Goal: Check status: Check status

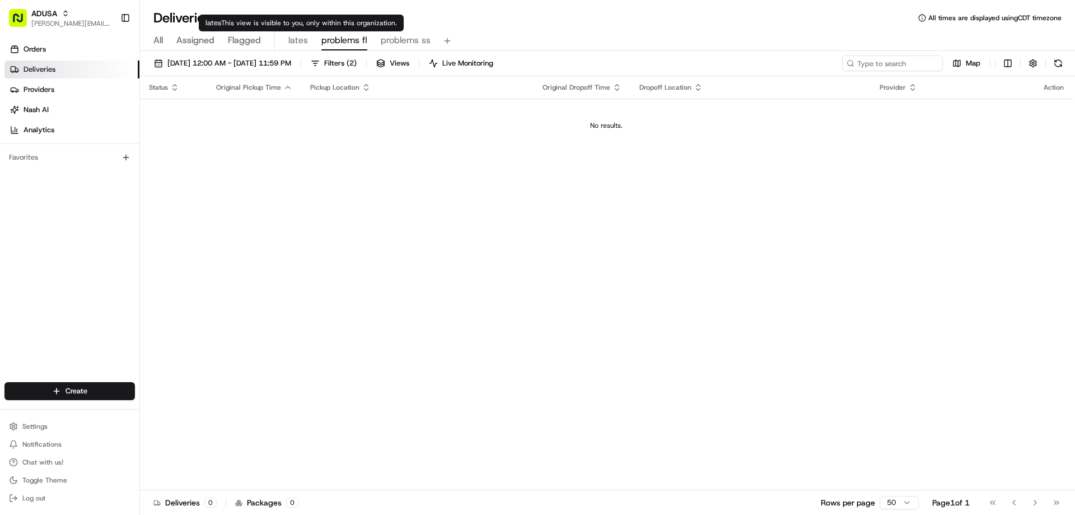
click at [299, 44] on span "lates" at bounding box center [298, 40] width 20 height 13
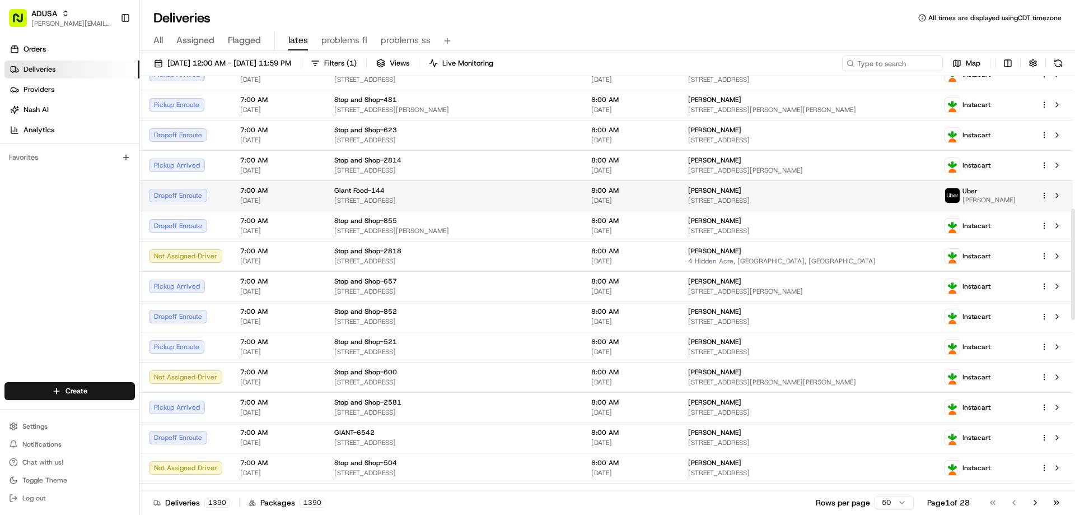
scroll to position [449, 0]
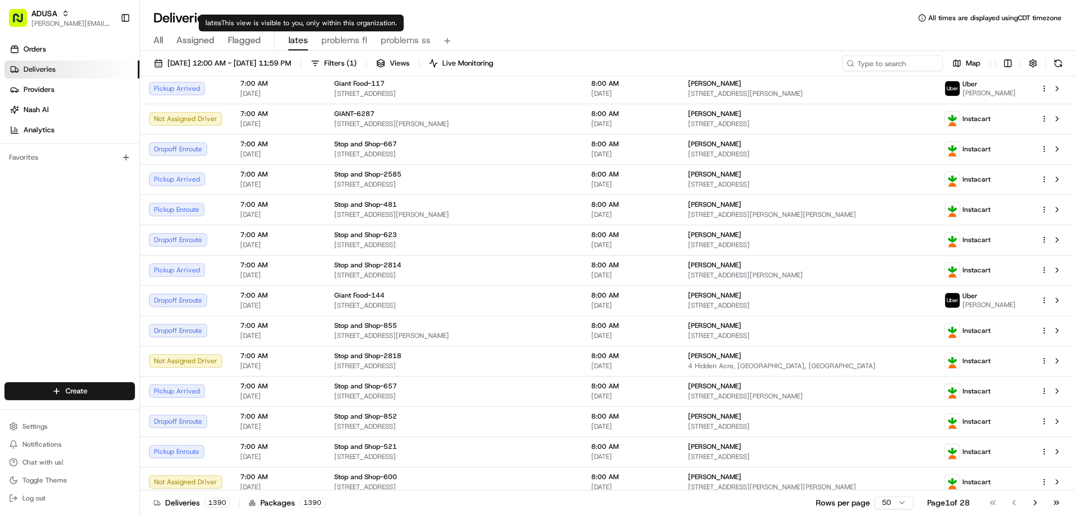
click at [327, 41] on span "problems fl" at bounding box center [344, 40] width 46 height 13
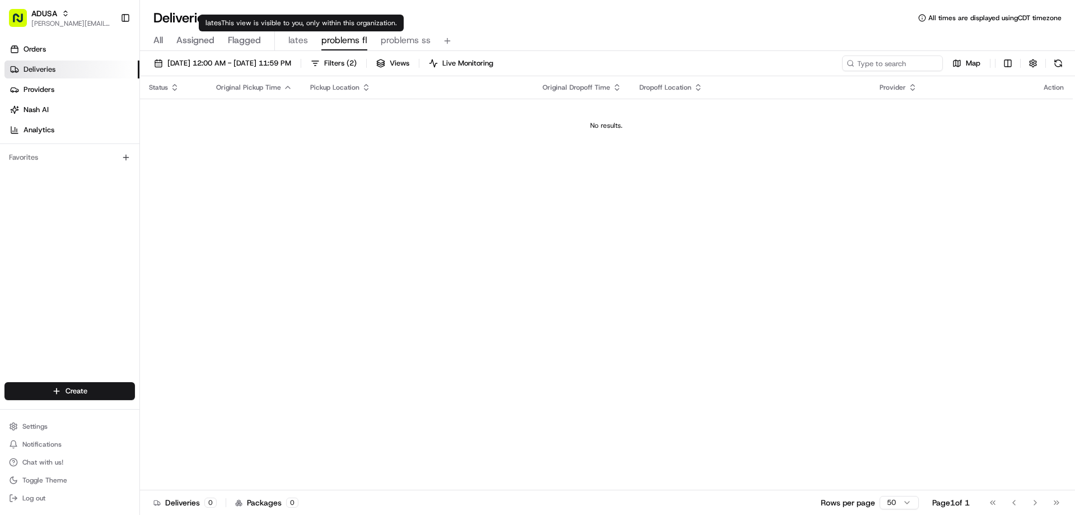
click at [293, 42] on span "lates" at bounding box center [298, 40] width 20 height 13
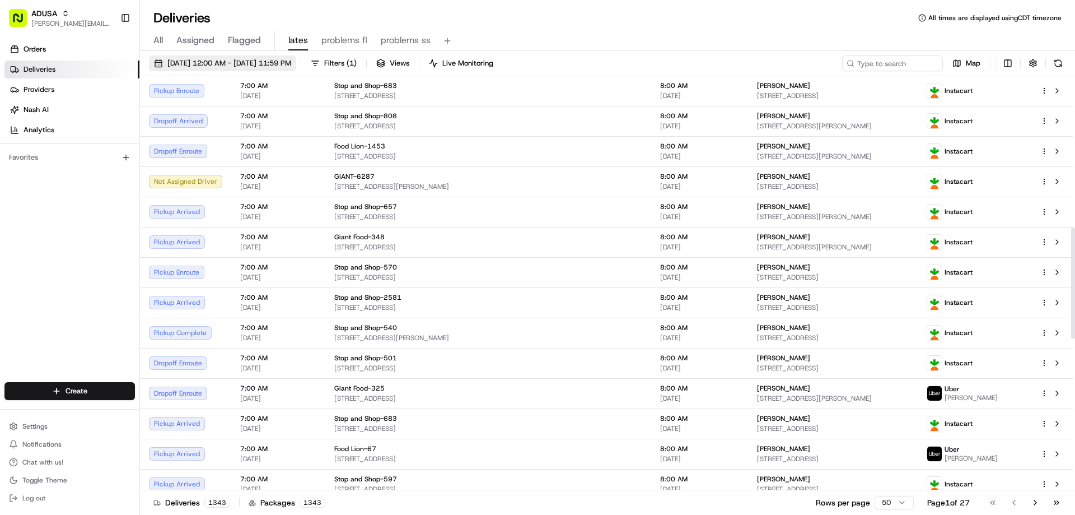
scroll to position [561, 0]
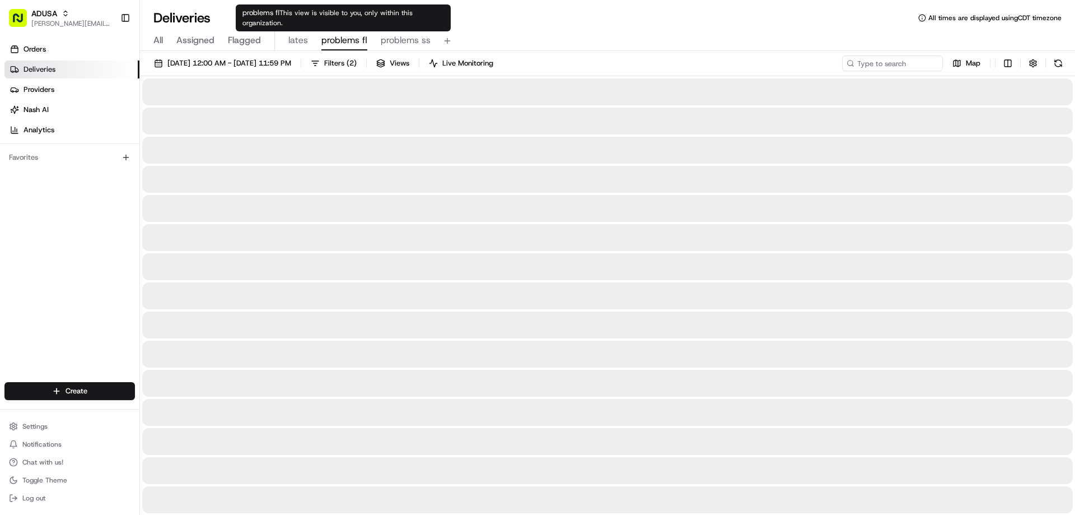
click at [332, 38] on span "problems fl" at bounding box center [344, 40] width 46 height 13
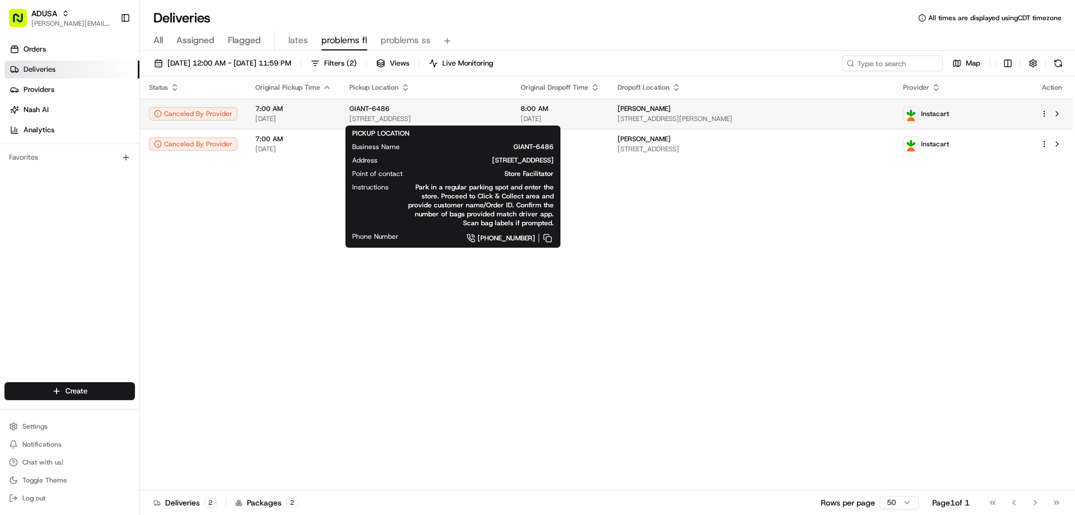
click at [384, 116] on span "[STREET_ADDRESS]" at bounding box center [425, 118] width 153 height 9
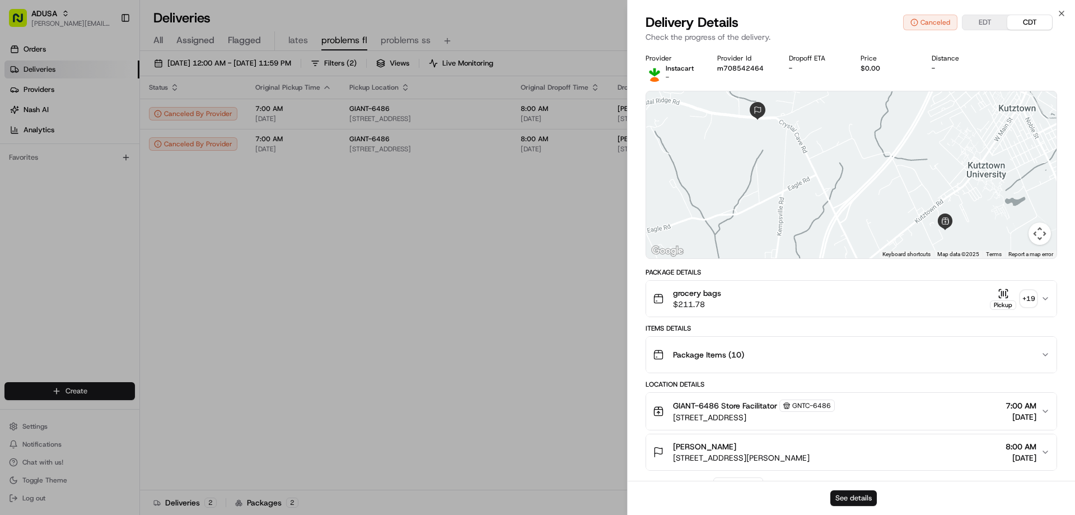
click at [860, 499] on button "See details" at bounding box center [854, 498] width 46 height 16
click at [857, 497] on button "See details" at bounding box center [854, 498] width 46 height 16
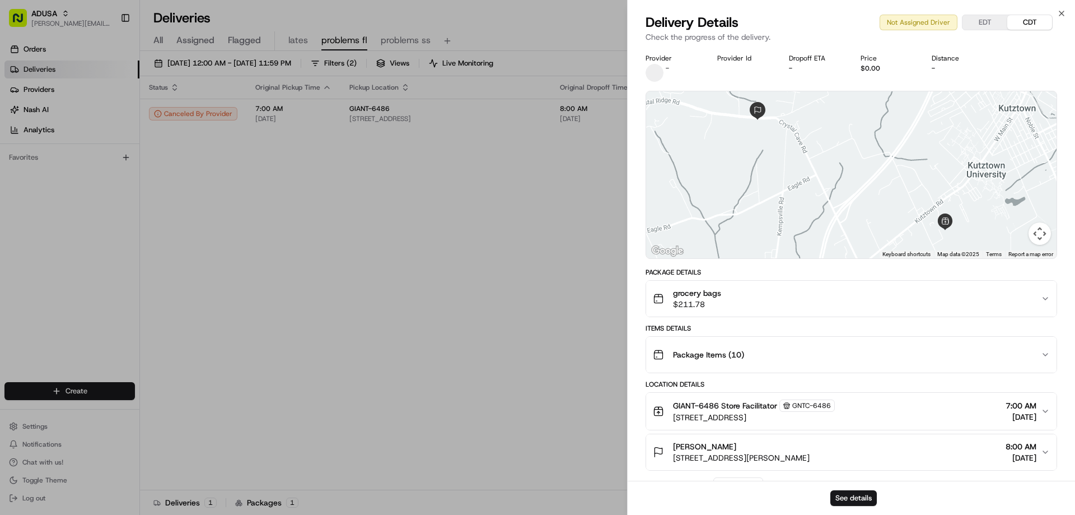
click at [1062, 6] on div "Close Delivery Details Not Assigned Driver EDT CDT Check the progress of the de…" at bounding box center [851, 257] width 448 height 515
click at [1064, 10] on icon "button" at bounding box center [1061, 13] width 9 height 9
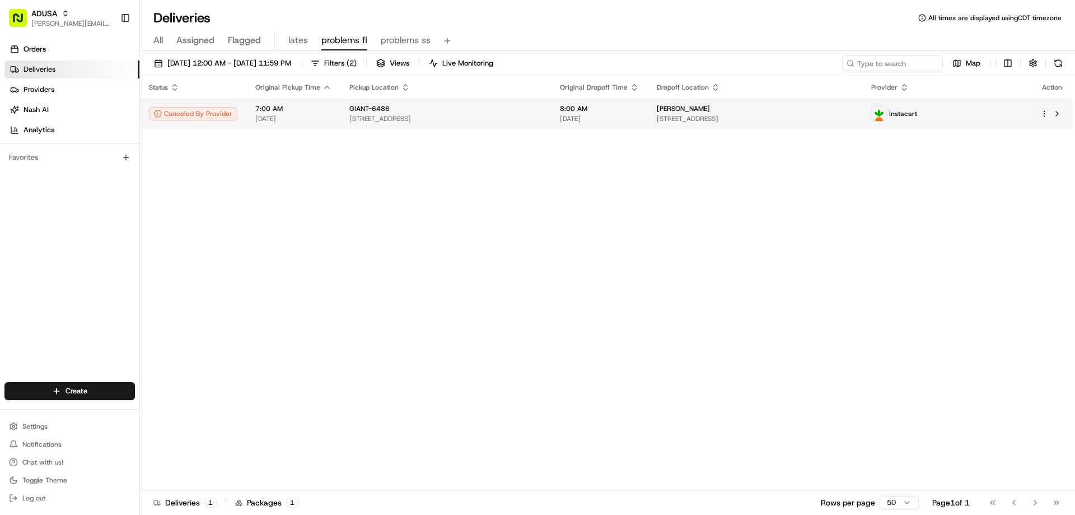
click at [349, 111] on span "GIANT-6486" at bounding box center [369, 108] width 40 height 9
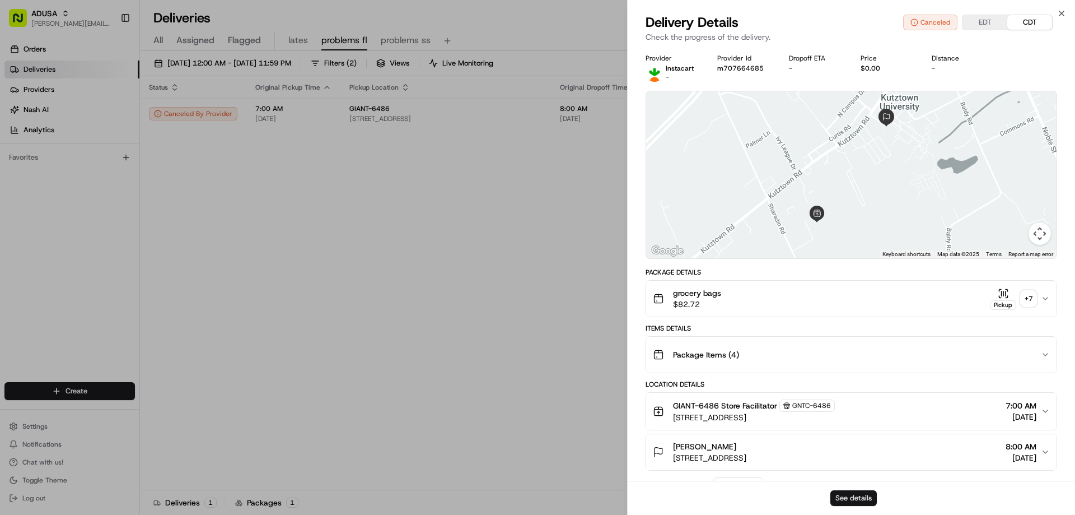
click at [861, 497] on button "See details" at bounding box center [854, 498] width 46 height 16
click at [1060, 12] on icon "button" at bounding box center [1062, 13] width 4 height 4
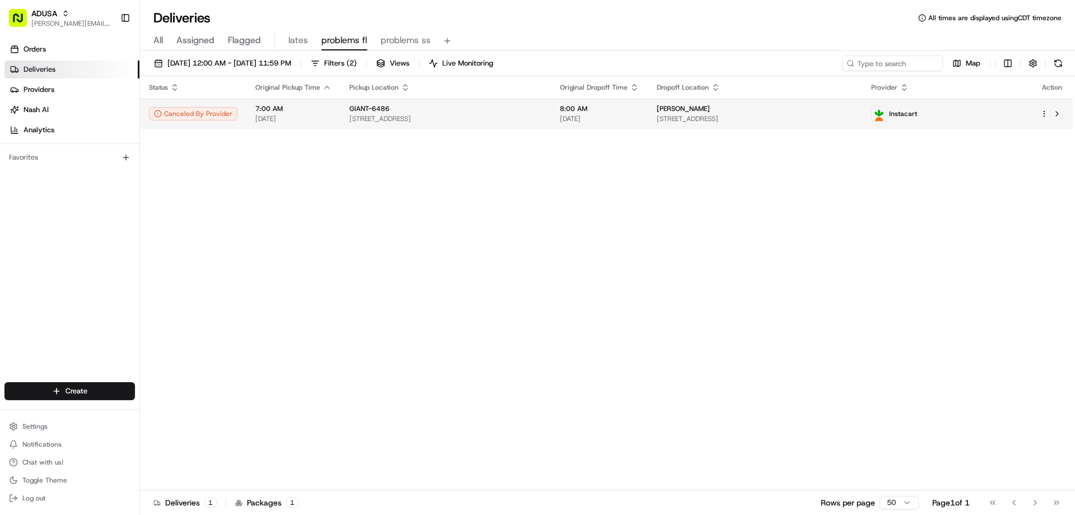
click at [367, 109] on span "GIANT-6486" at bounding box center [369, 108] width 40 height 9
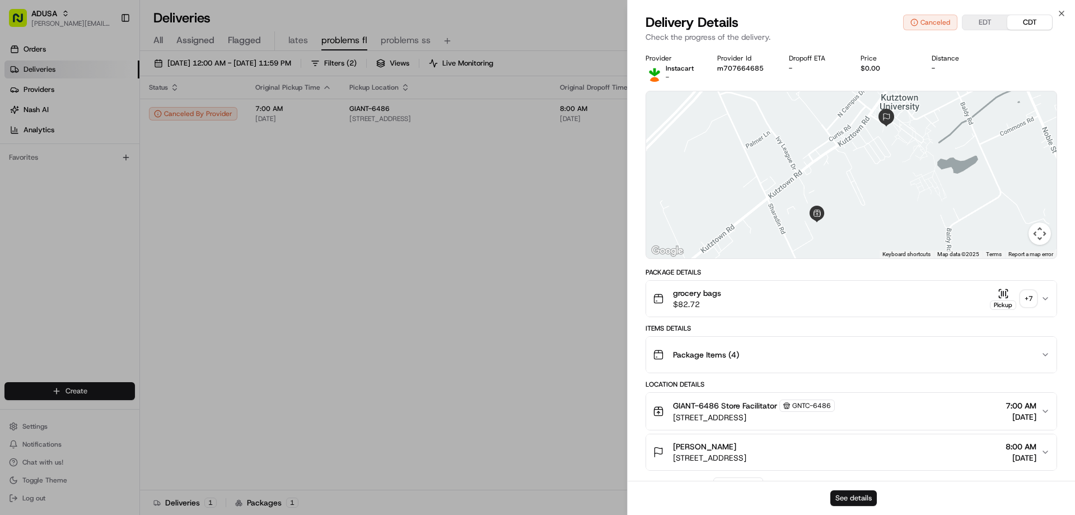
click at [861, 495] on button "See details" at bounding box center [854, 498] width 46 height 16
click at [1060, 10] on icon "button" at bounding box center [1061, 13] width 9 height 9
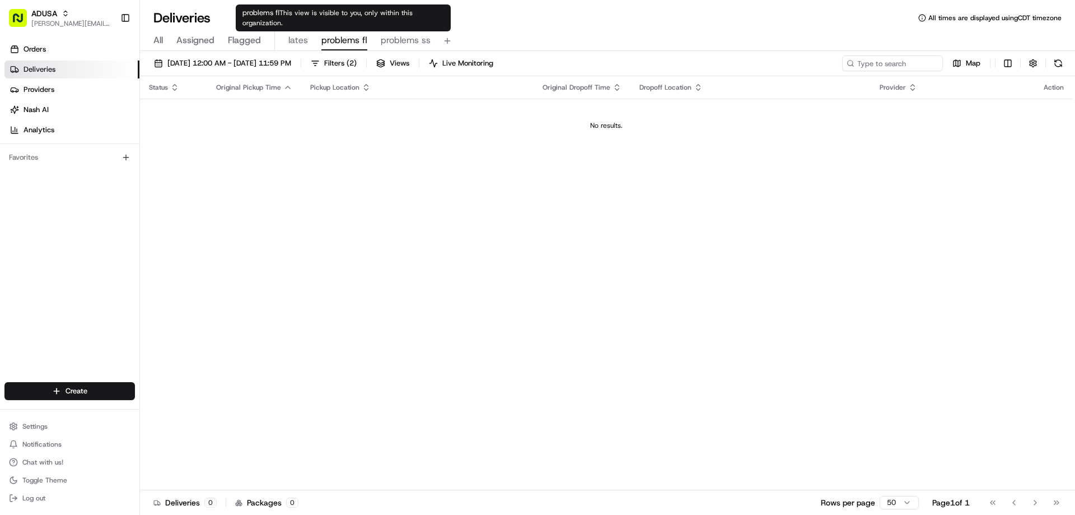
click at [333, 39] on span "problems fl" at bounding box center [344, 40] width 46 height 13
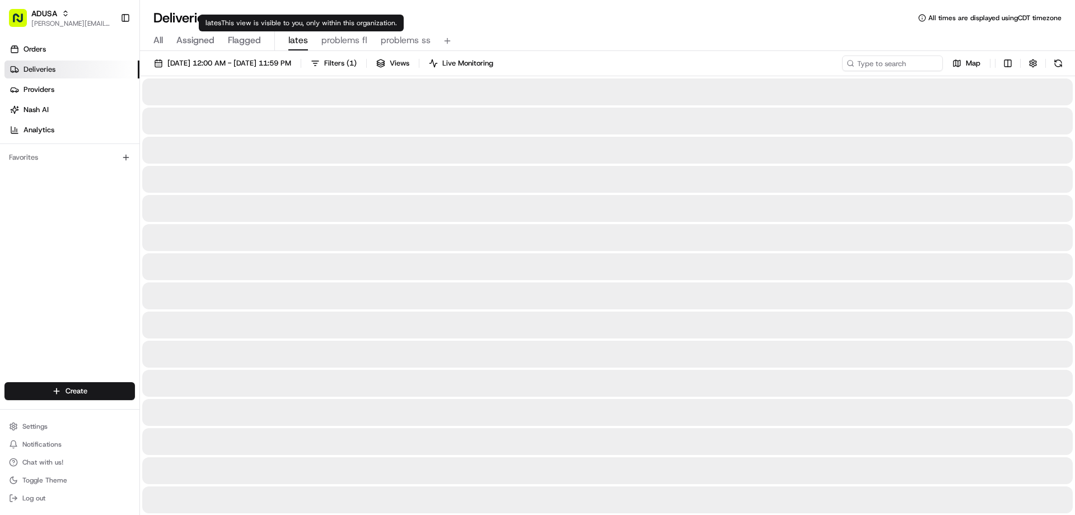
click at [297, 42] on span "lates" at bounding box center [298, 40] width 20 height 13
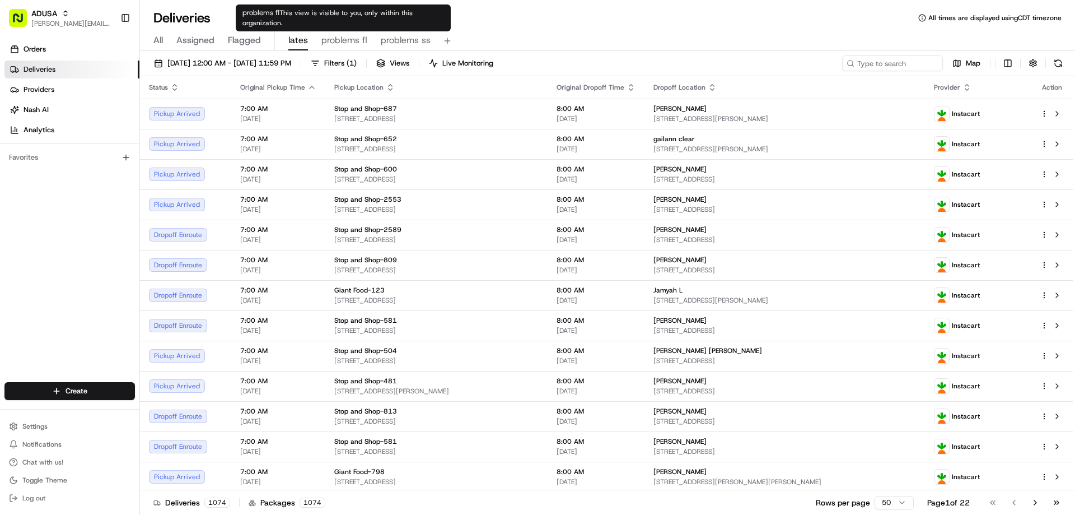
click at [344, 42] on span "problems fl" at bounding box center [344, 40] width 46 height 13
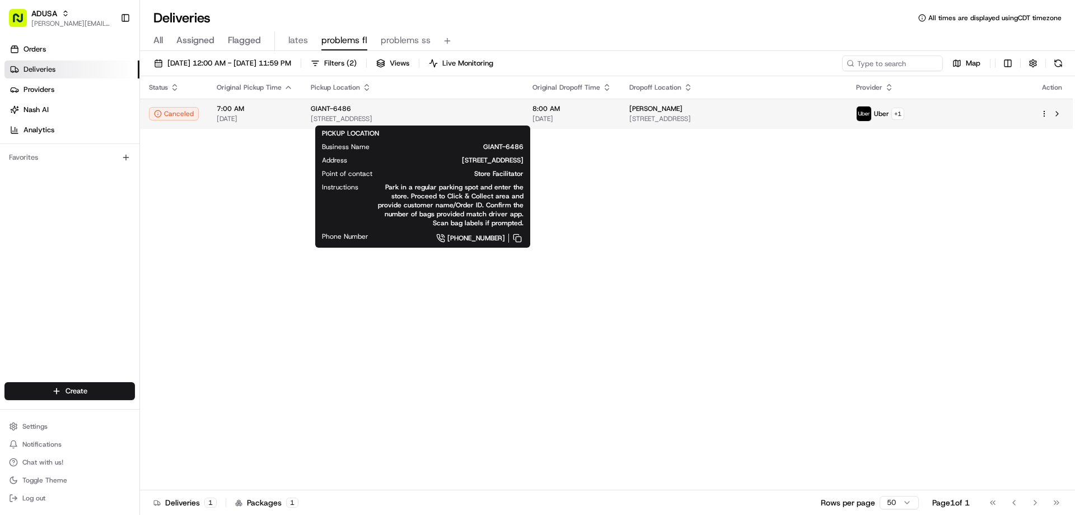
click at [344, 114] on span "[STREET_ADDRESS]" at bounding box center [413, 118] width 204 height 9
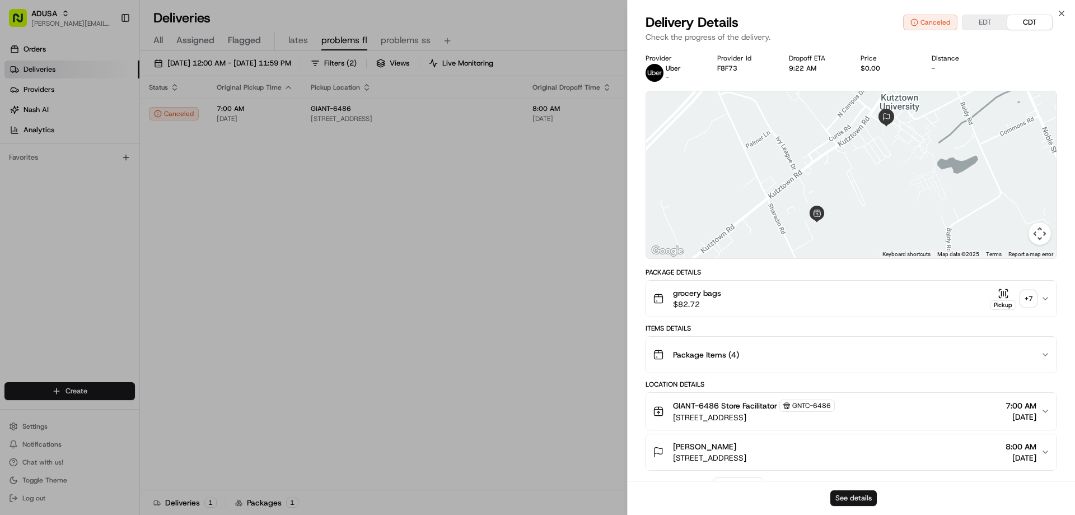
click at [838, 501] on button "See details" at bounding box center [854, 498] width 46 height 16
click at [1061, 15] on icon "button" at bounding box center [1062, 13] width 4 height 4
